Goal: Task Accomplishment & Management: Use online tool/utility

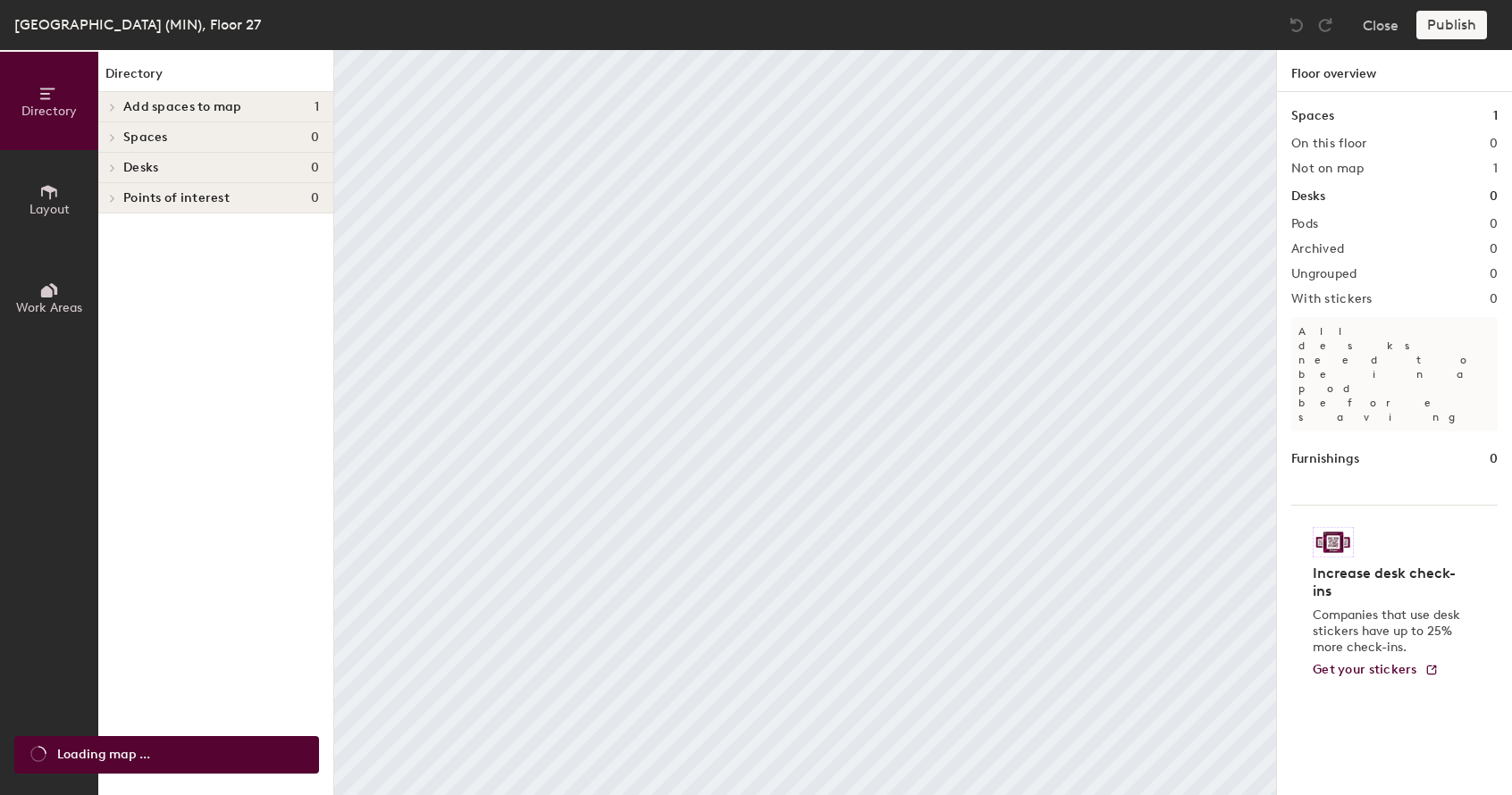
click at [115, 101] on div at bounding box center [110, 107] width 23 height 29
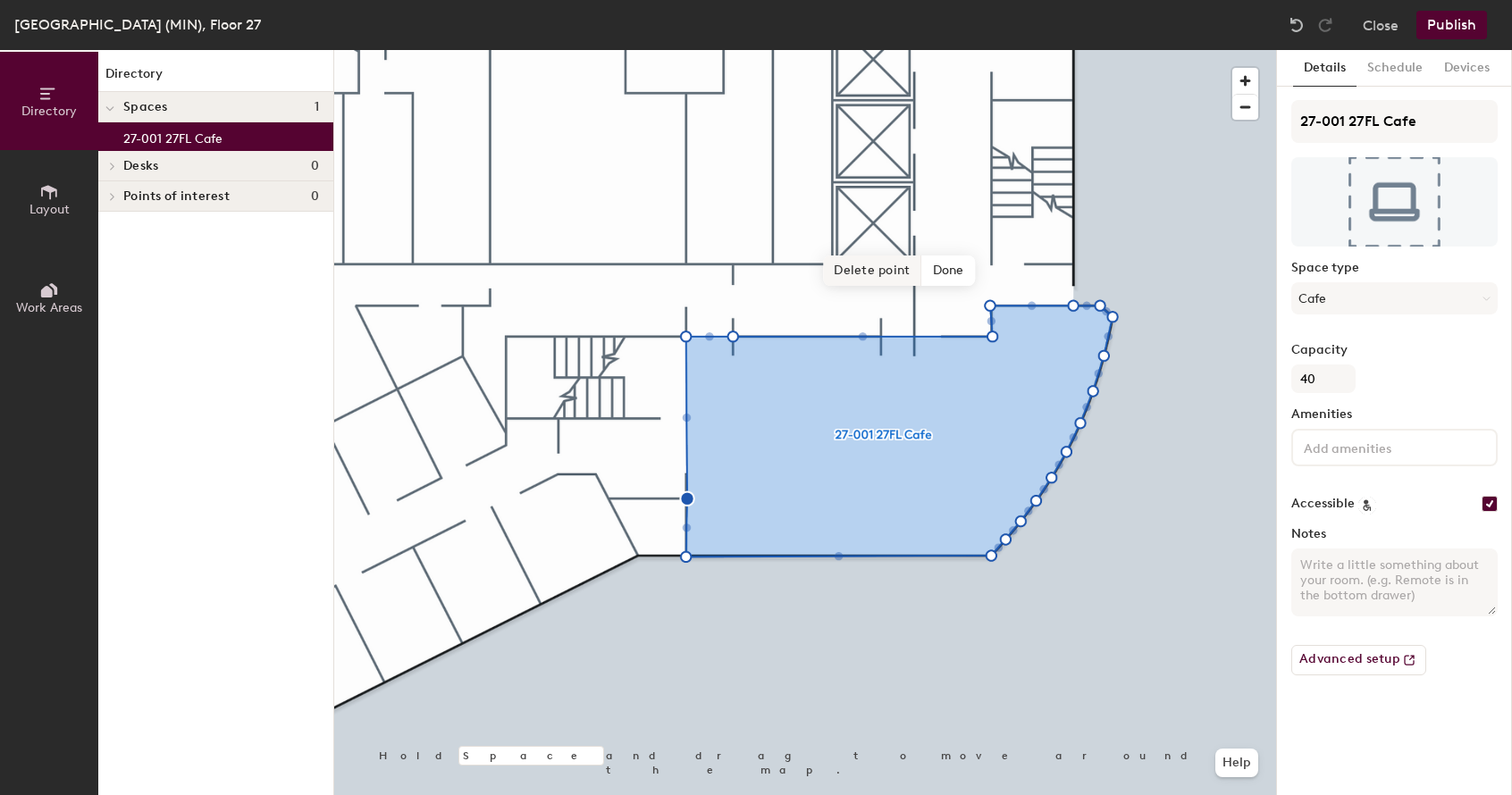
click at [853, 269] on span "Delete point" at bounding box center [871, 270] width 98 height 30
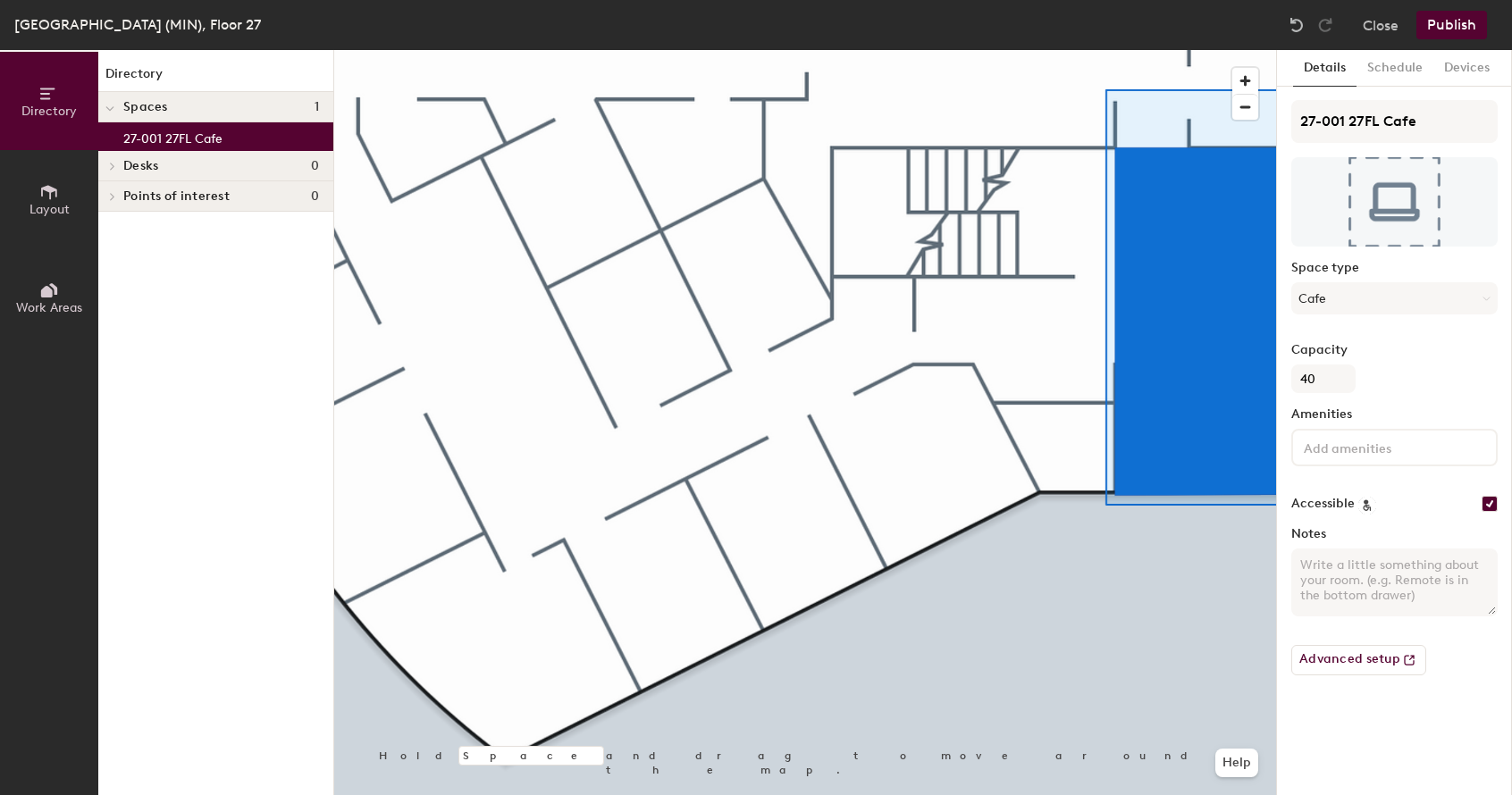
click at [1472, 29] on button "Publish" at bounding box center [1451, 25] width 71 height 29
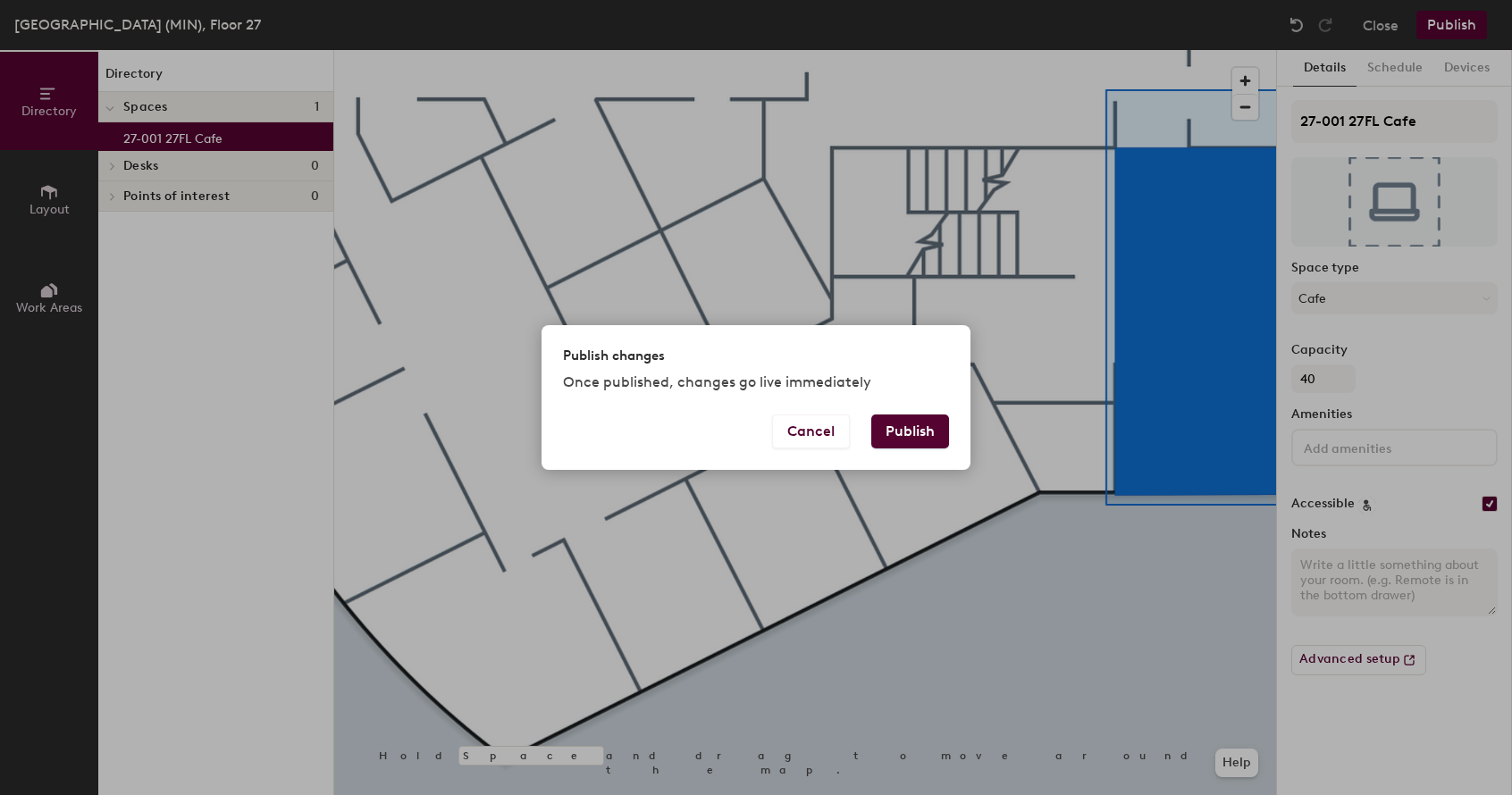
click at [916, 425] on button "Publish" at bounding box center [910, 431] width 78 height 34
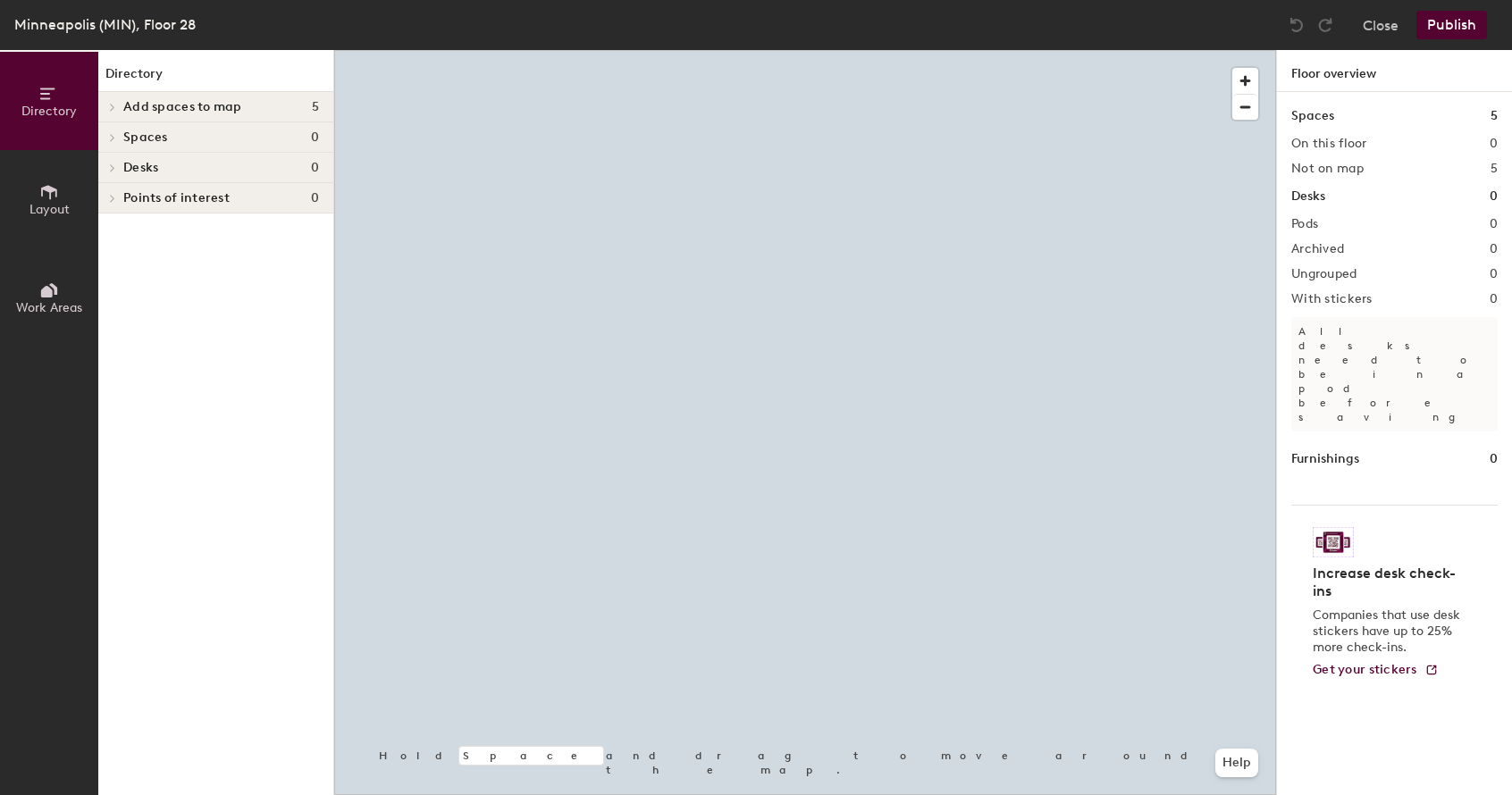
click at [224, 95] on div "Add spaces to map 5" at bounding box center [215, 107] width 235 height 30
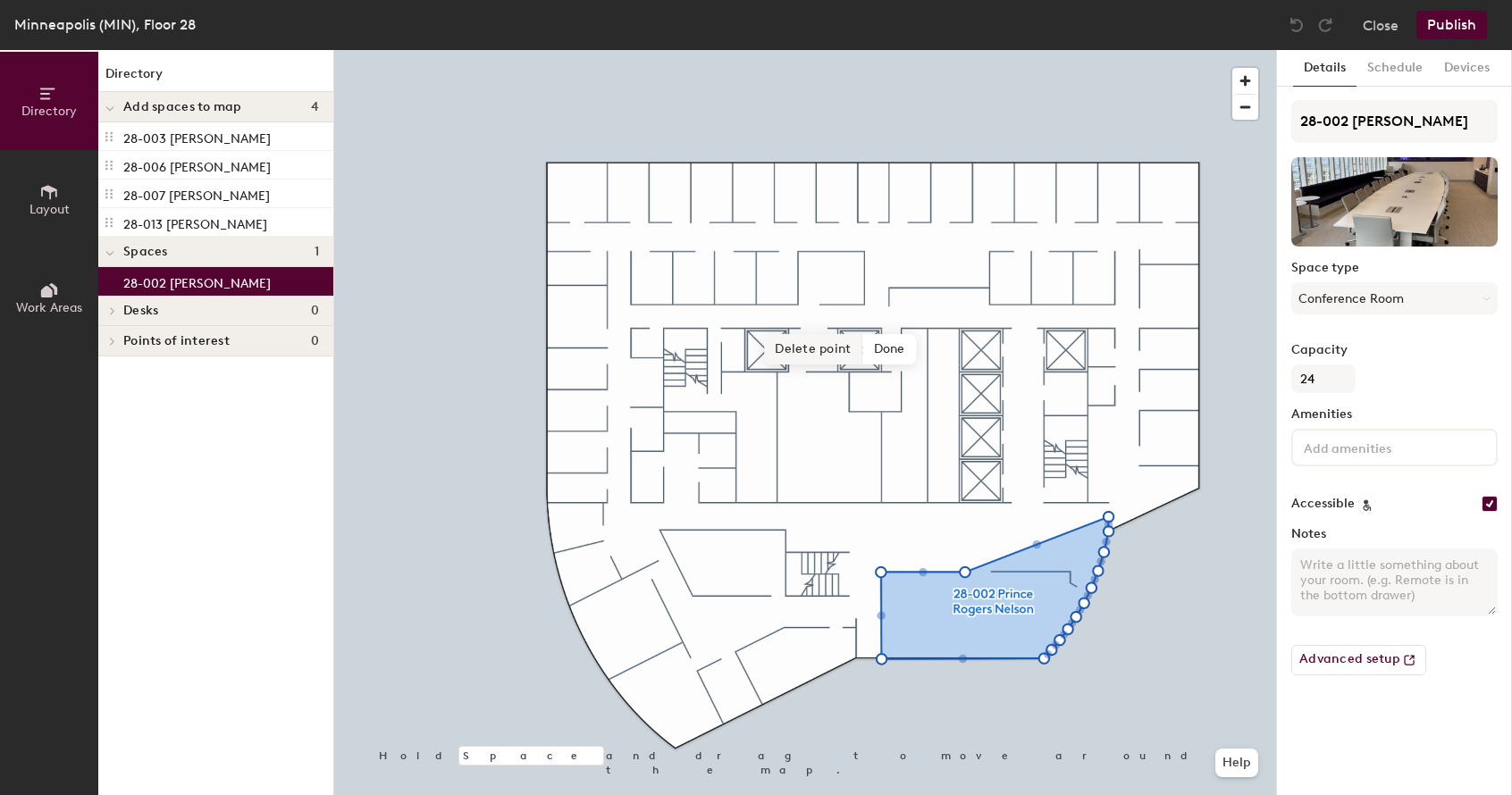
click at [832, 354] on span "Delete point" at bounding box center [812, 349] width 98 height 30
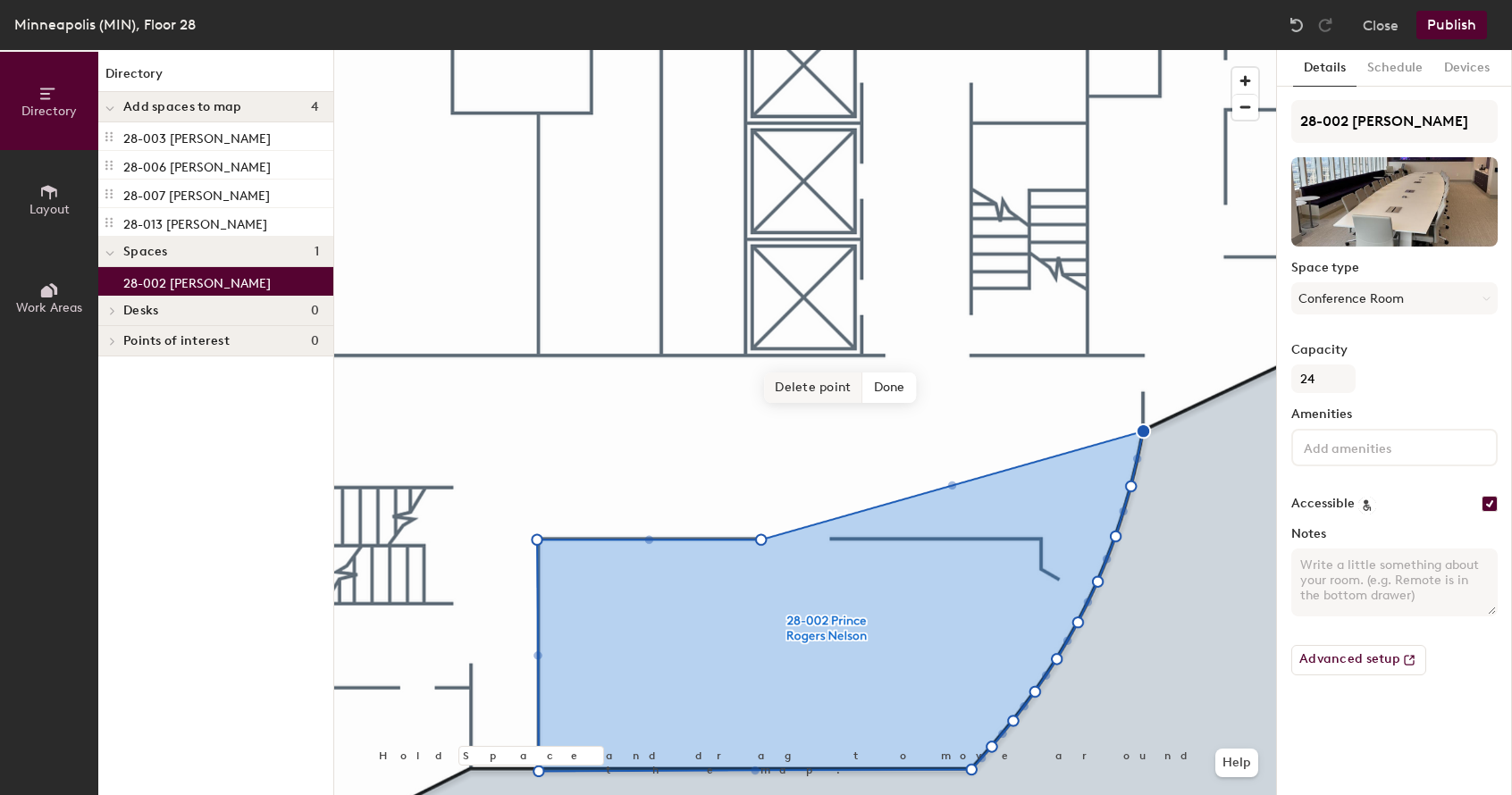
click at [797, 381] on span "Delete point" at bounding box center [812, 387] width 98 height 30
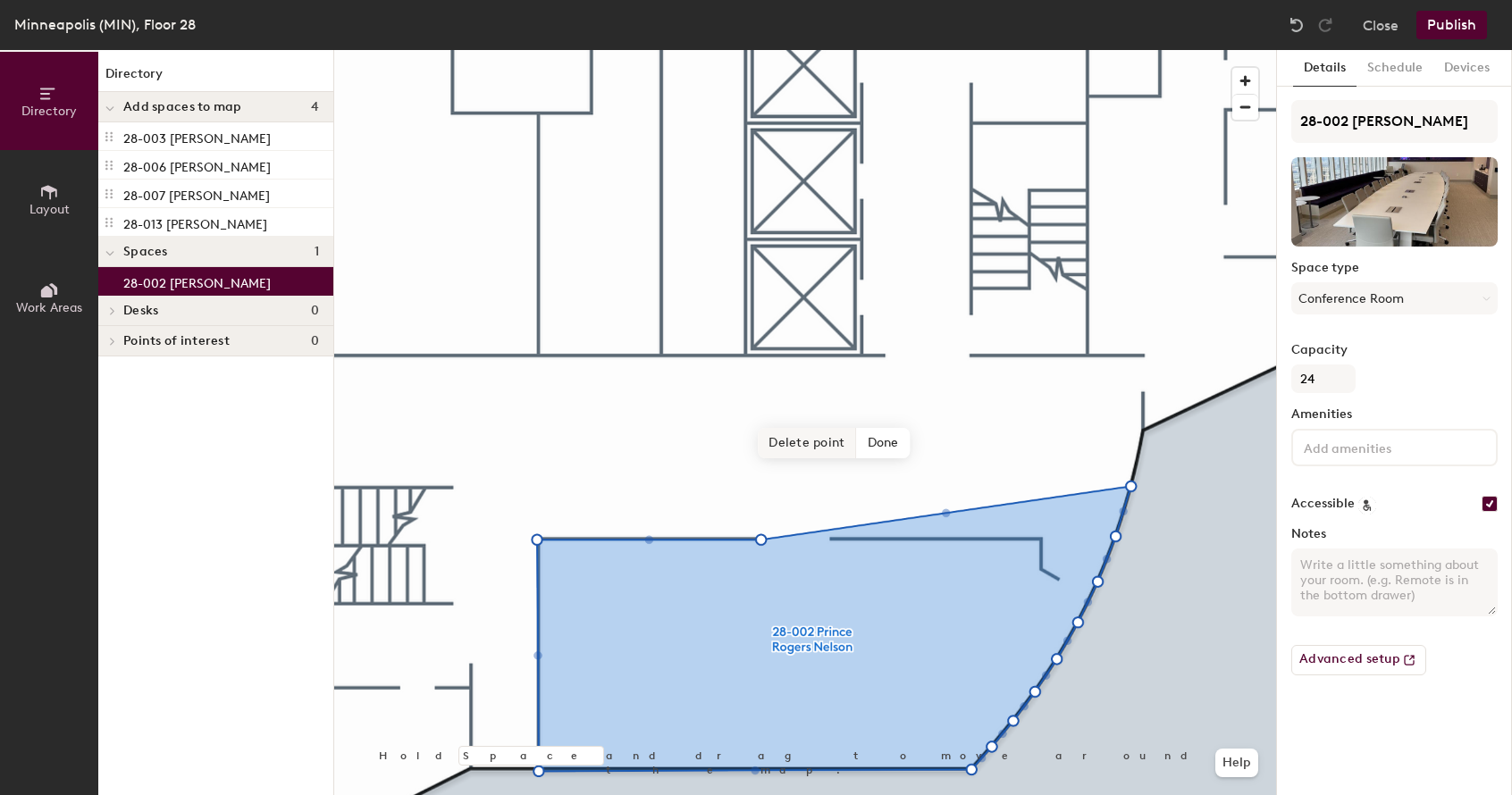
click at [778, 440] on span "Delete point" at bounding box center [806, 443] width 98 height 30
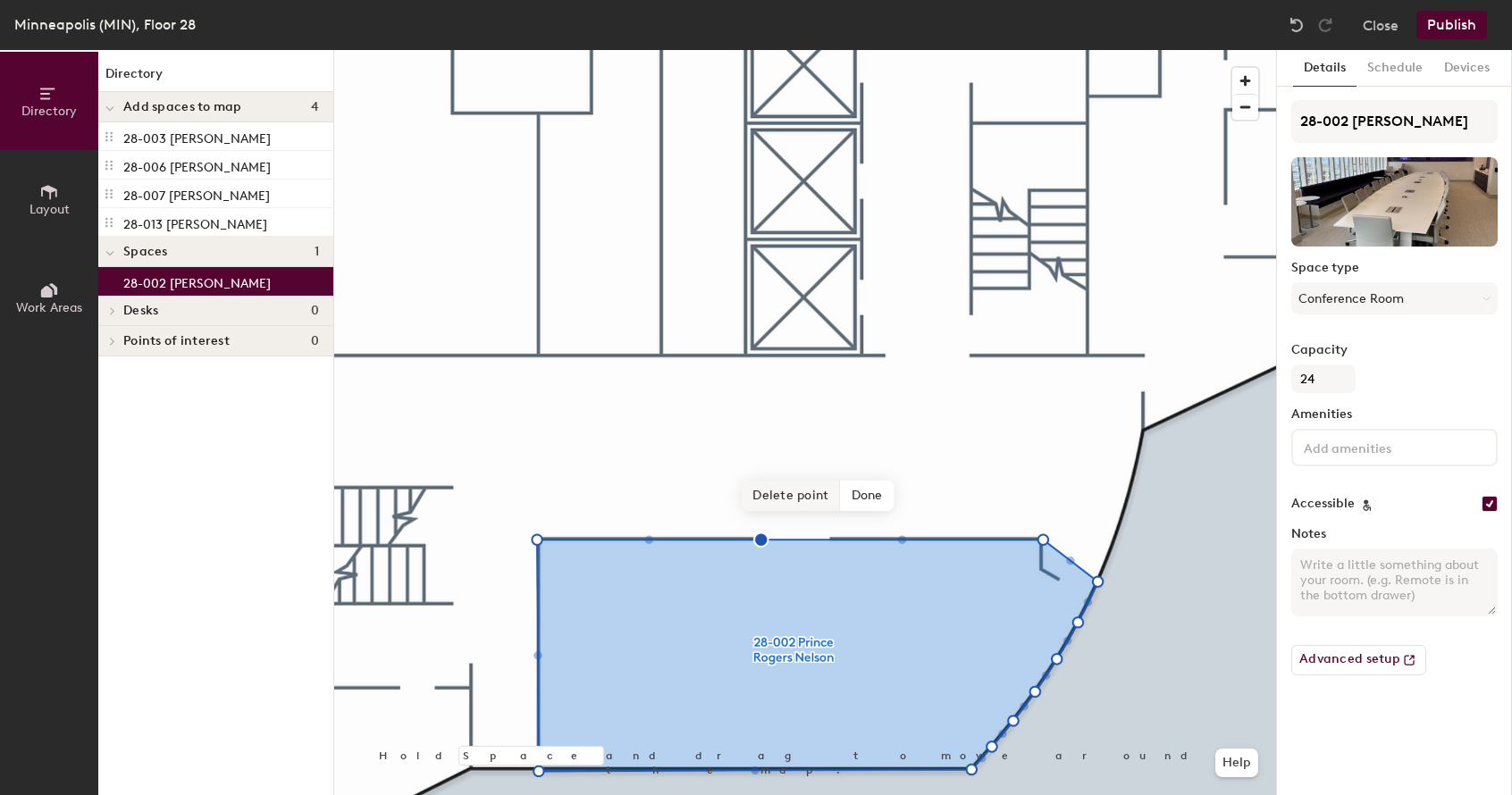
click at [772, 499] on span "Delete point" at bounding box center [790, 495] width 98 height 30
click at [866, 497] on span "Done" at bounding box center [864, 495] width 52 height 30
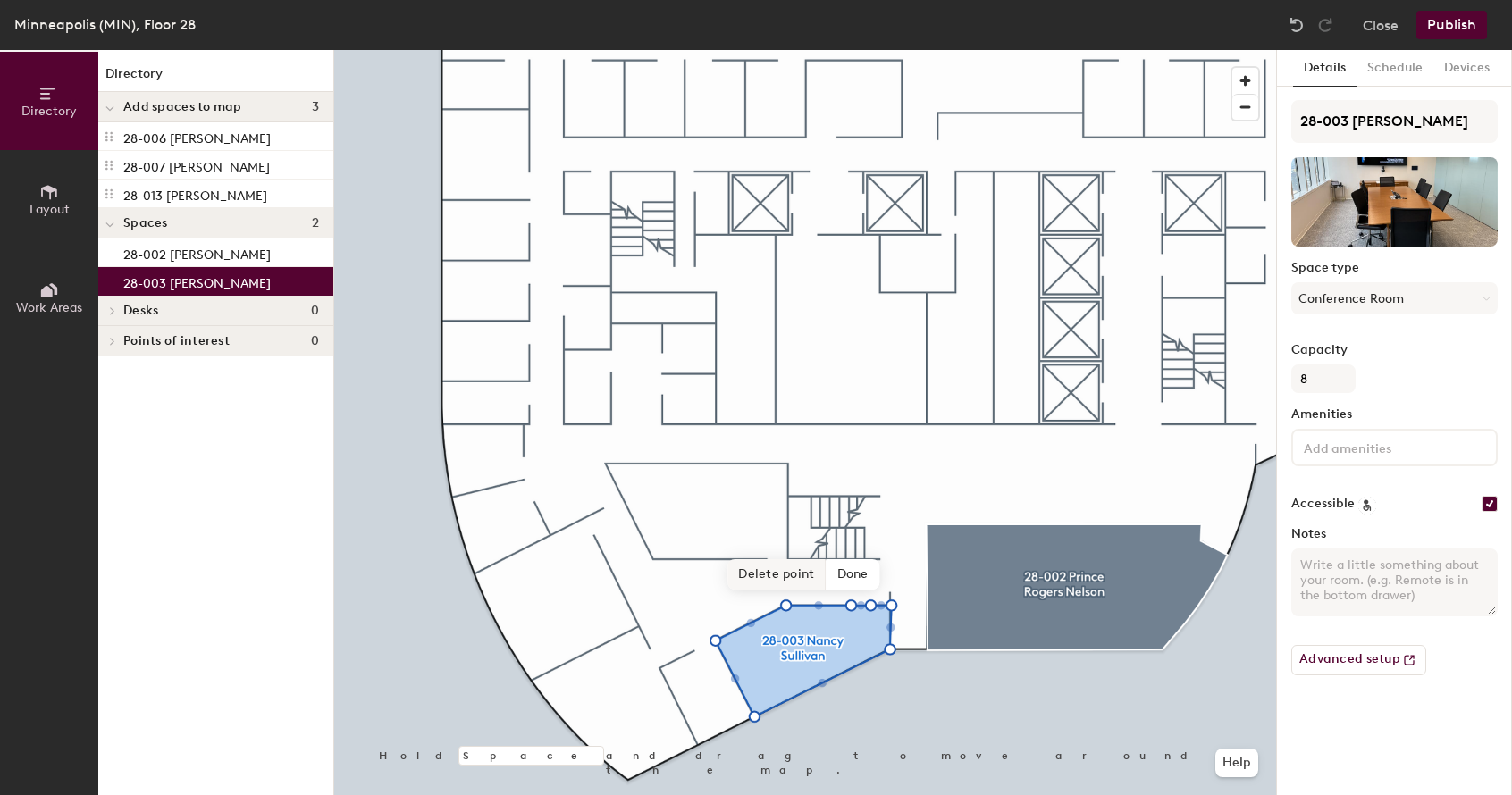
click at [809, 578] on span "Delete point" at bounding box center [775, 574] width 98 height 30
click at [792, 574] on span "Delete point" at bounding box center [775, 574] width 98 height 30
click at [846, 573] on span "Done" at bounding box center [838, 574] width 52 height 30
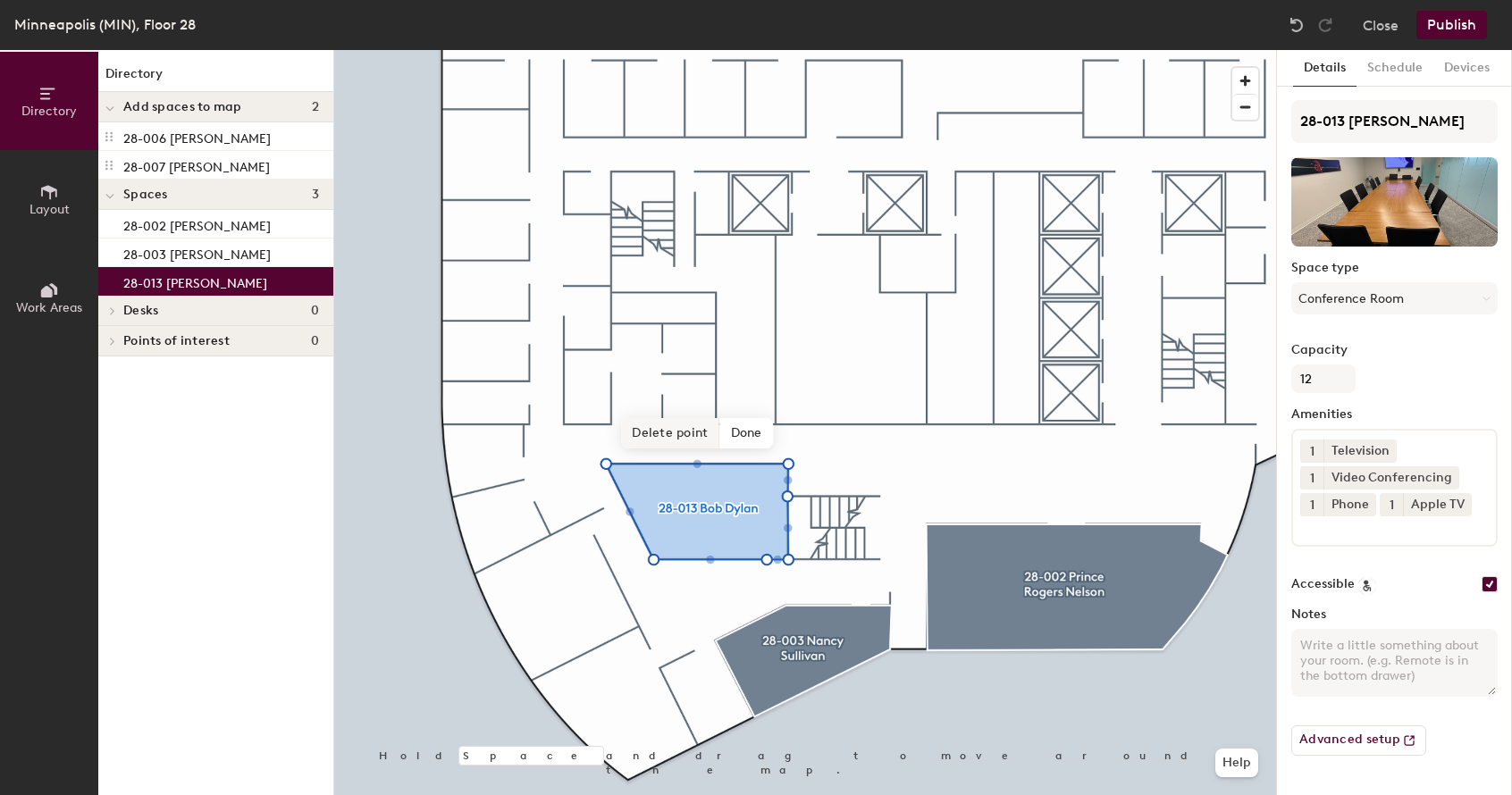
click at [694, 435] on span "Delete point" at bounding box center [670, 432] width 98 height 30
click at [677, 435] on span "Delete point" at bounding box center [670, 432] width 98 height 30
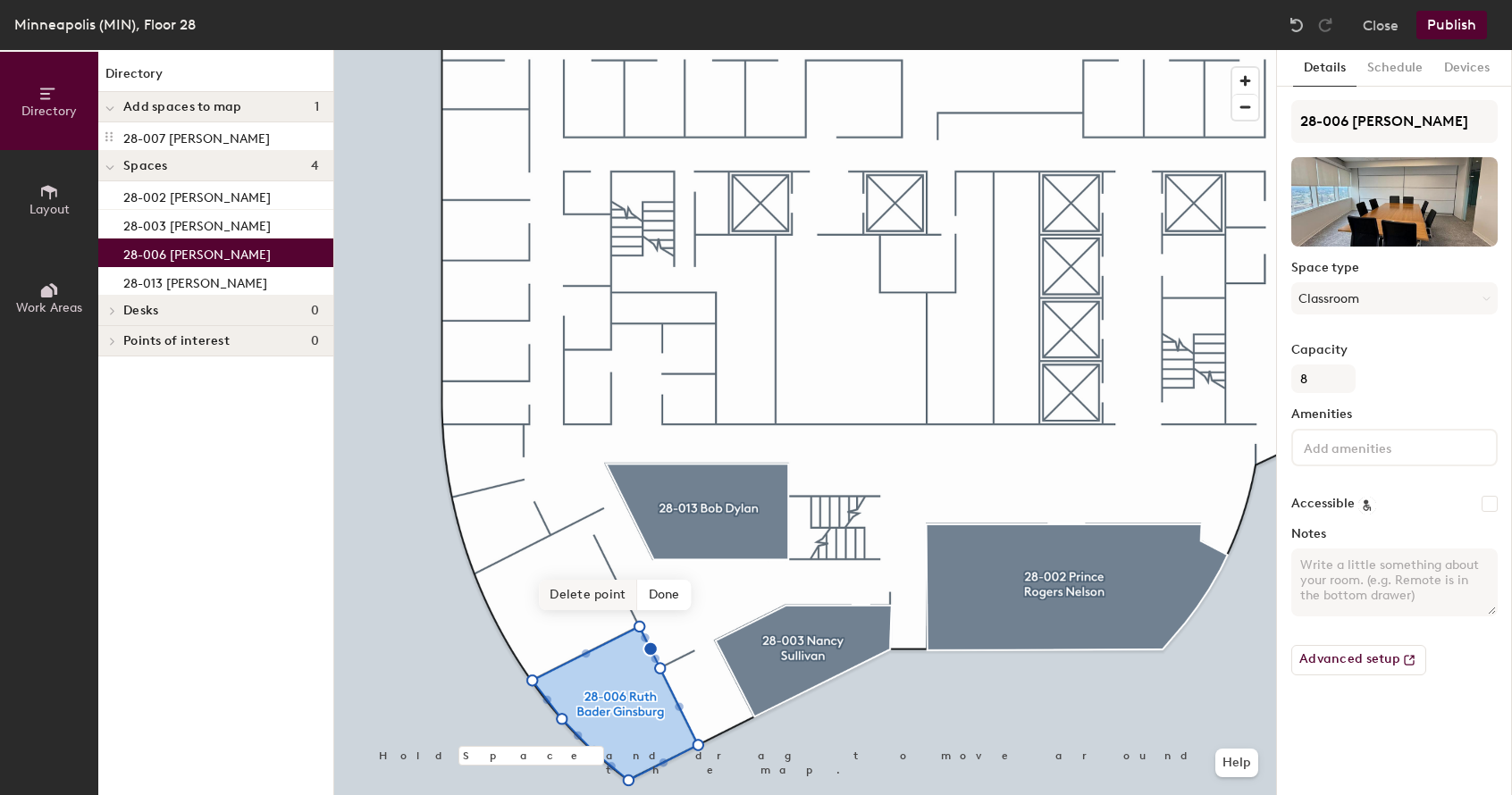
click at [612, 595] on span "Delete point" at bounding box center [587, 594] width 98 height 30
click at [604, 600] on span "Delete point" at bounding box center [587, 594] width 98 height 30
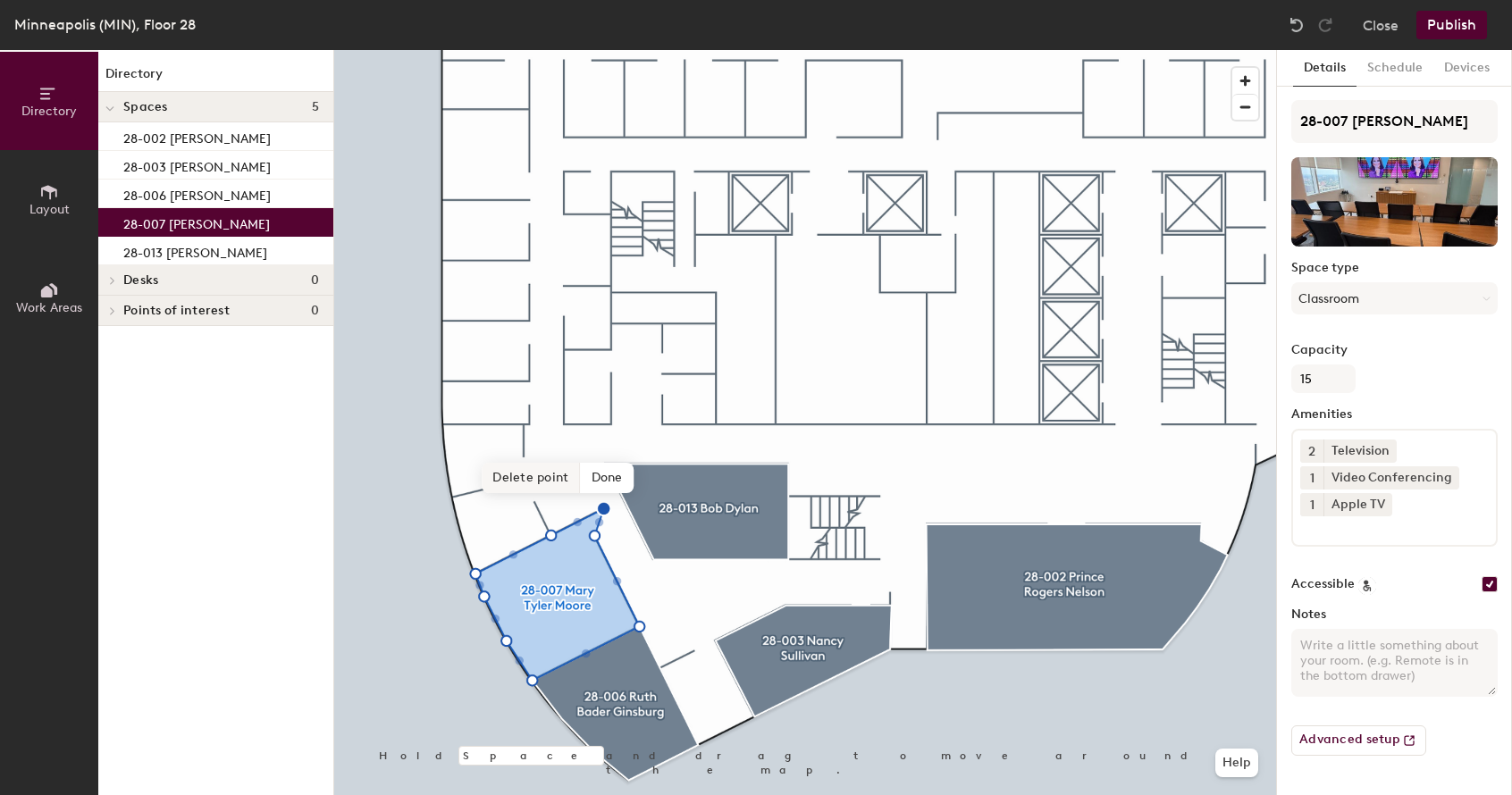
click at [538, 469] on span "Delete point" at bounding box center [530, 478] width 98 height 30
click at [601, 487] on span "Done" at bounding box center [592, 488] width 52 height 30
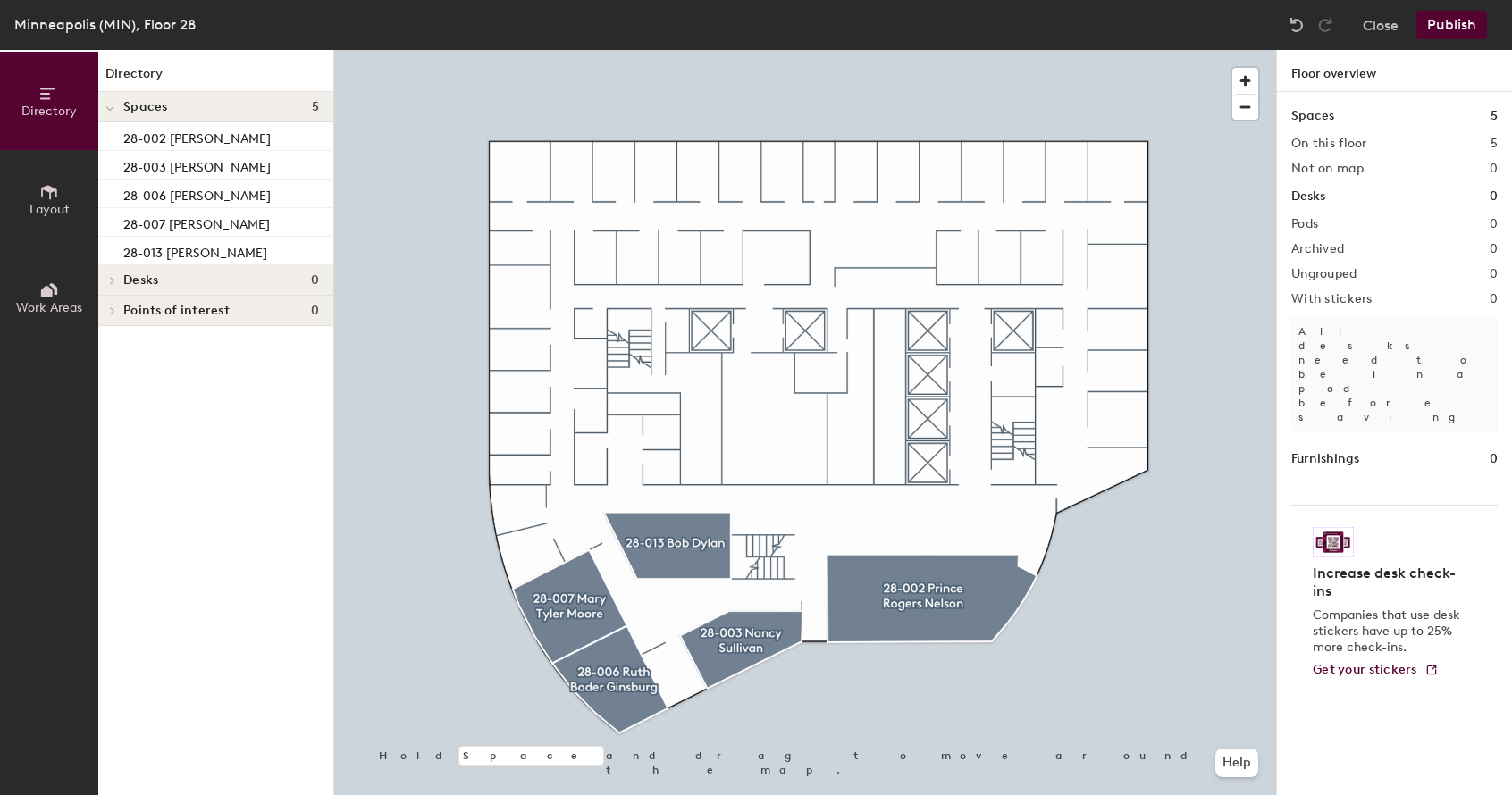
click at [1467, 24] on button "Publish" at bounding box center [1451, 25] width 71 height 29
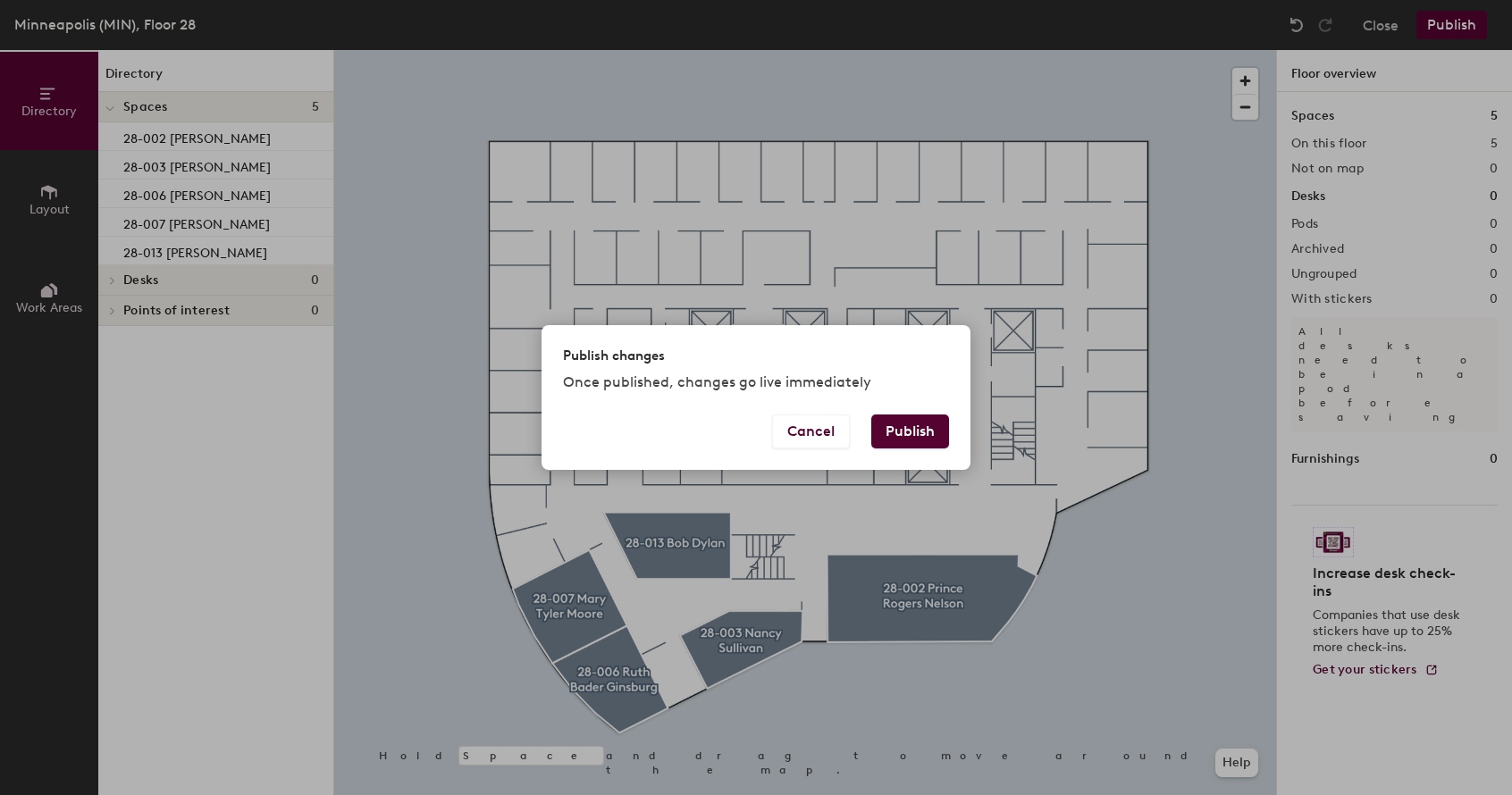
click at [894, 431] on button "Publish" at bounding box center [910, 431] width 78 height 34
